Goal: Complete application form: Complete application form

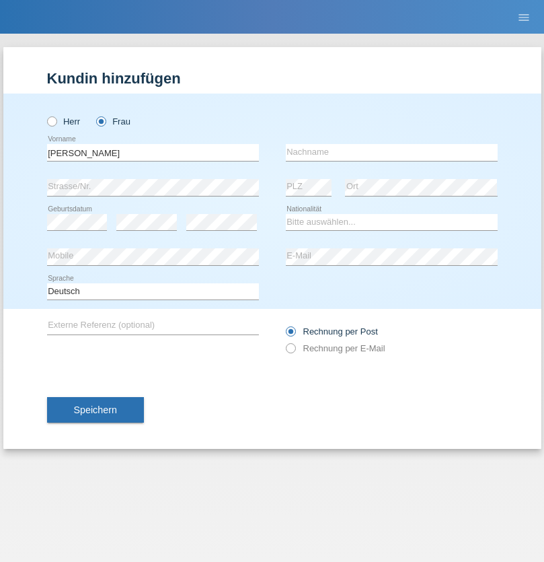
type input "Melanie"
click at [392, 152] on input "text" at bounding box center [392, 152] width 212 height 17
type input "Vögeli"
select select "CH"
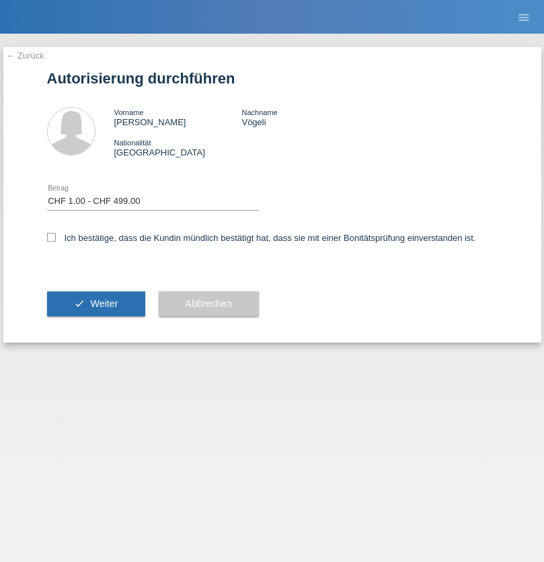
select select "1"
checkbox input "true"
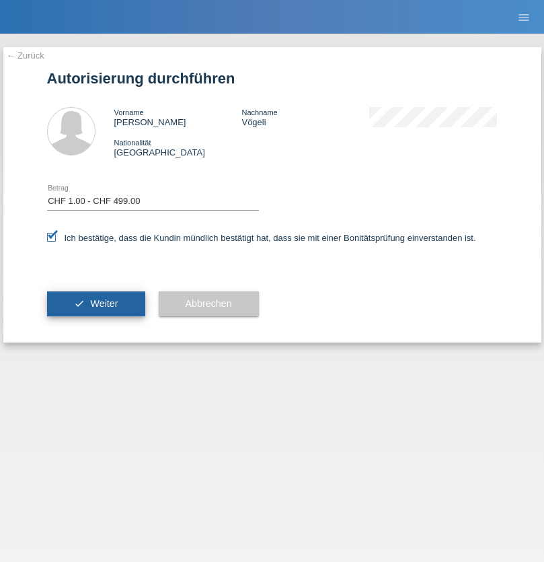
click at [96, 303] on span "Weiter" at bounding box center [104, 303] width 28 height 11
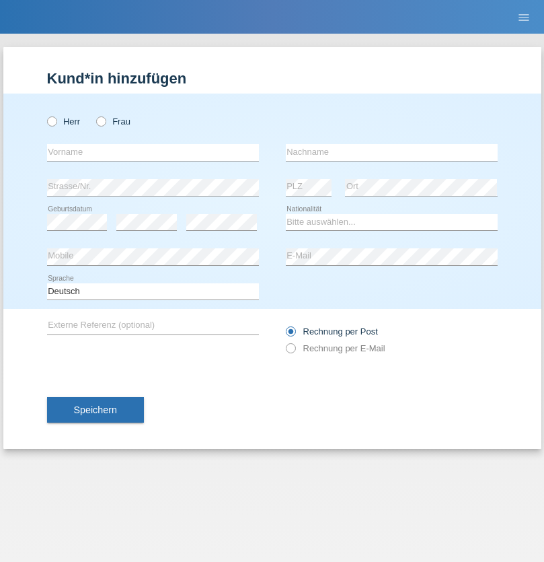
radio input "true"
click at [153, 152] on input "text" at bounding box center [153, 152] width 212 height 17
type input "[PERSON_NAME]"
click at [392, 152] on input "text" at bounding box center [392, 152] width 212 height 17
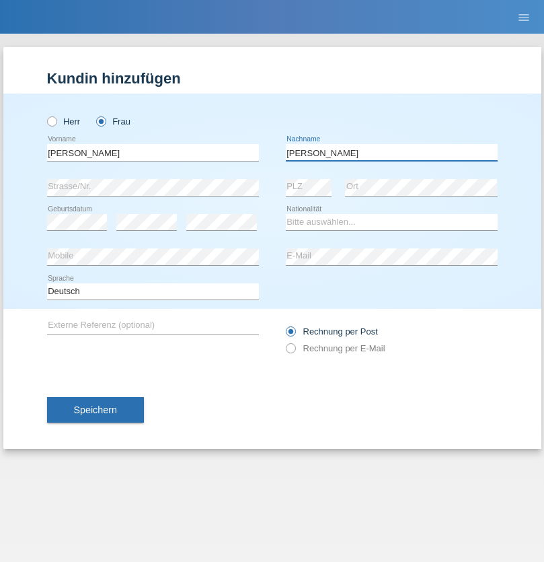
type input "[PERSON_NAME]"
select select "MK"
select select "C"
select select "02"
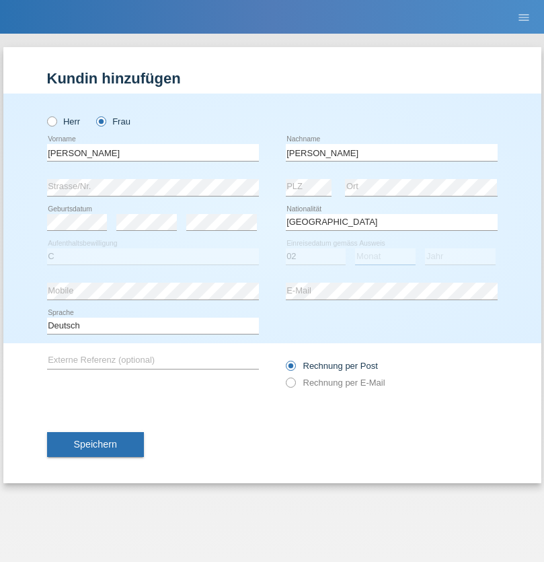
select select "11"
select select "2018"
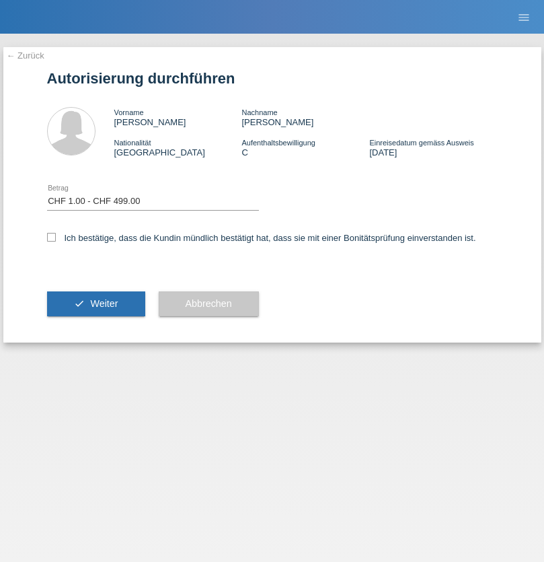
select select "1"
checkbox input "true"
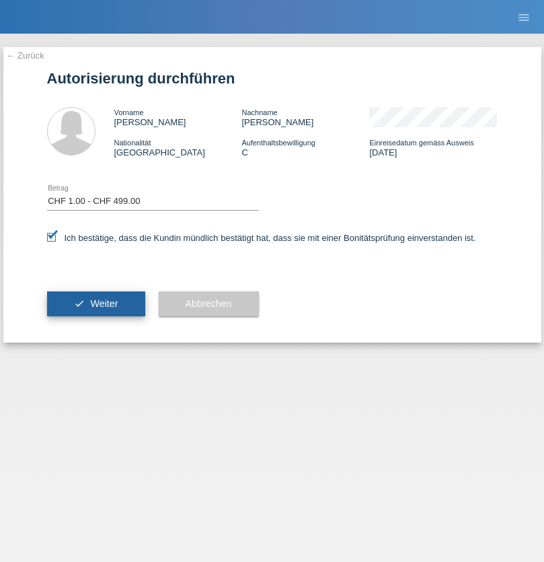
click at [96, 303] on span "Weiter" at bounding box center [104, 303] width 28 height 11
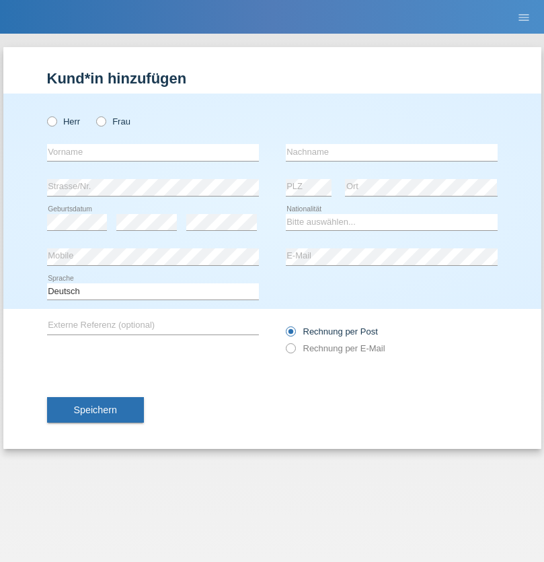
radio input "true"
click at [153, 152] on input "text" at bounding box center [153, 152] width 212 height 17
type input "Regiane Cristina"
click at [392, 152] on input "text" at bounding box center [392, 152] width 212 height 17
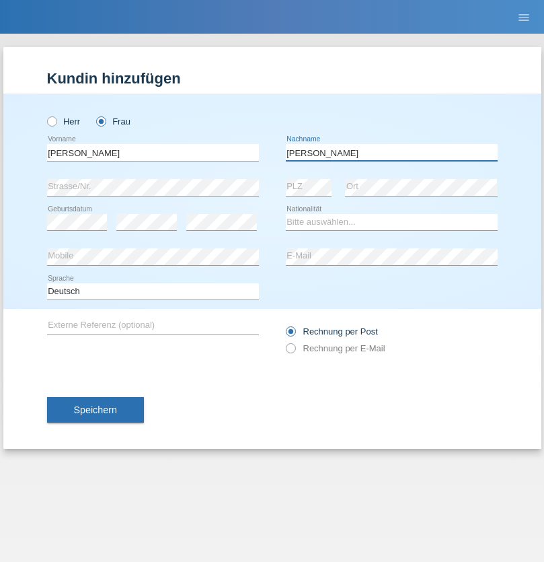
type input "Ferreira Kessler"
select select "BR"
select select "C"
select select "27"
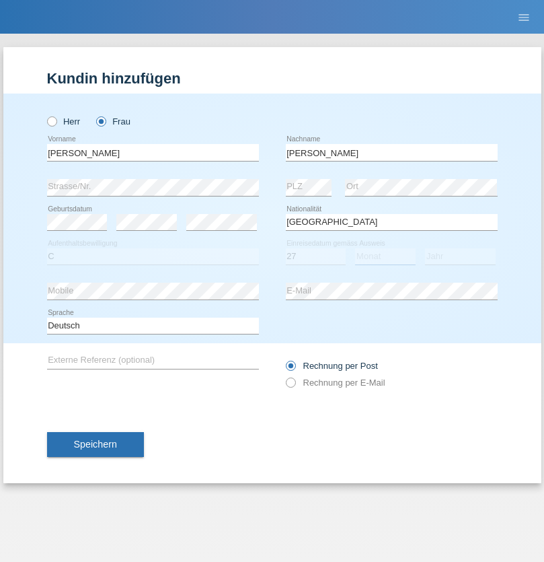
select select "05"
select select "1985"
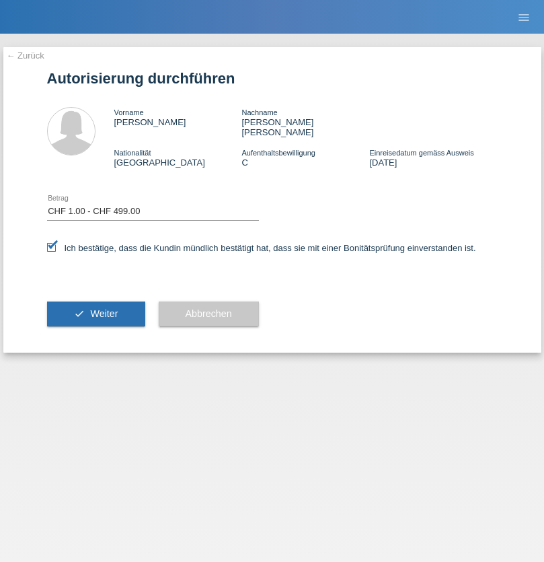
select select "1"
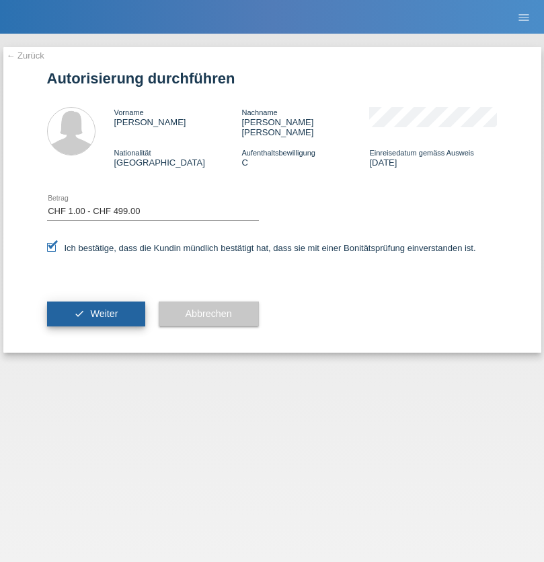
click at [96, 308] on span "Weiter" at bounding box center [104, 313] width 28 height 11
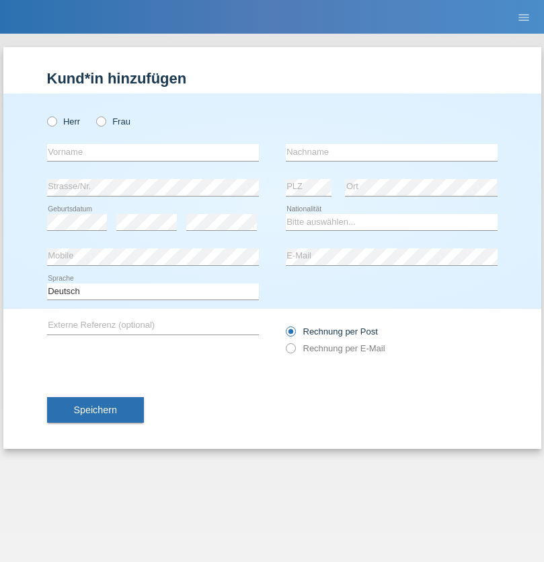
radio input "true"
click at [153, 152] on input "text" at bounding box center [153, 152] width 212 height 17
type input "[PERSON_NAME]"
click at [392, 152] on input "text" at bounding box center [392, 152] width 212 height 17
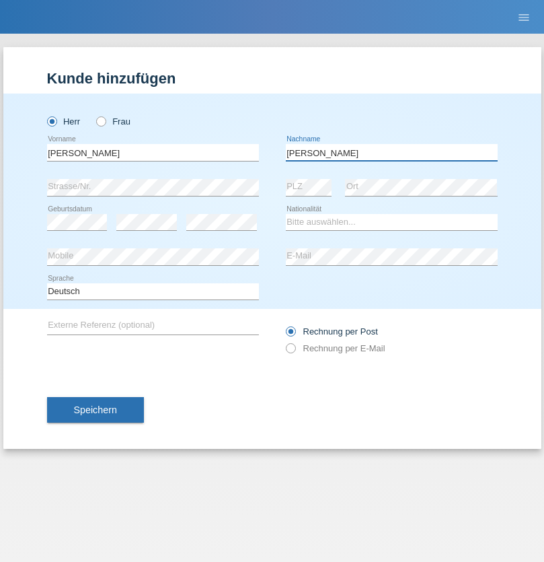
type input "[PERSON_NAME]"
select select "CH"
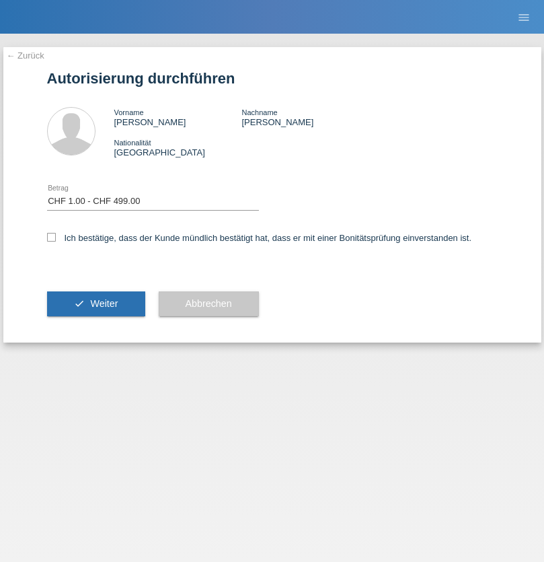
select select "1"
checkbox input "true"
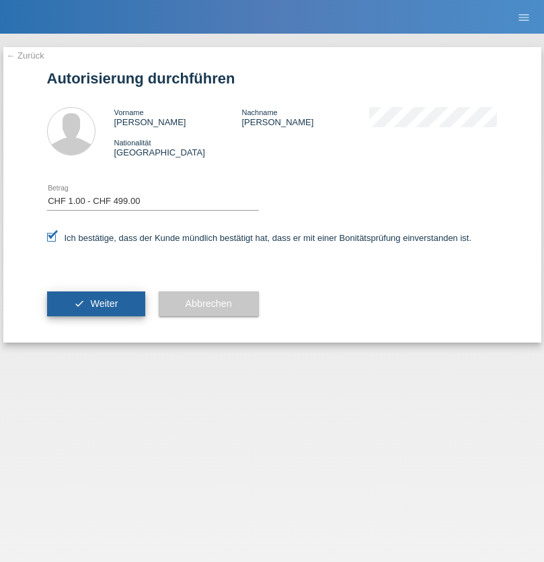
click at [96, 303] on span "Weiter" at bounding box center [104, 303] width 28 height 11
